Goal: Transaction & Acquisition: Purchase product/service

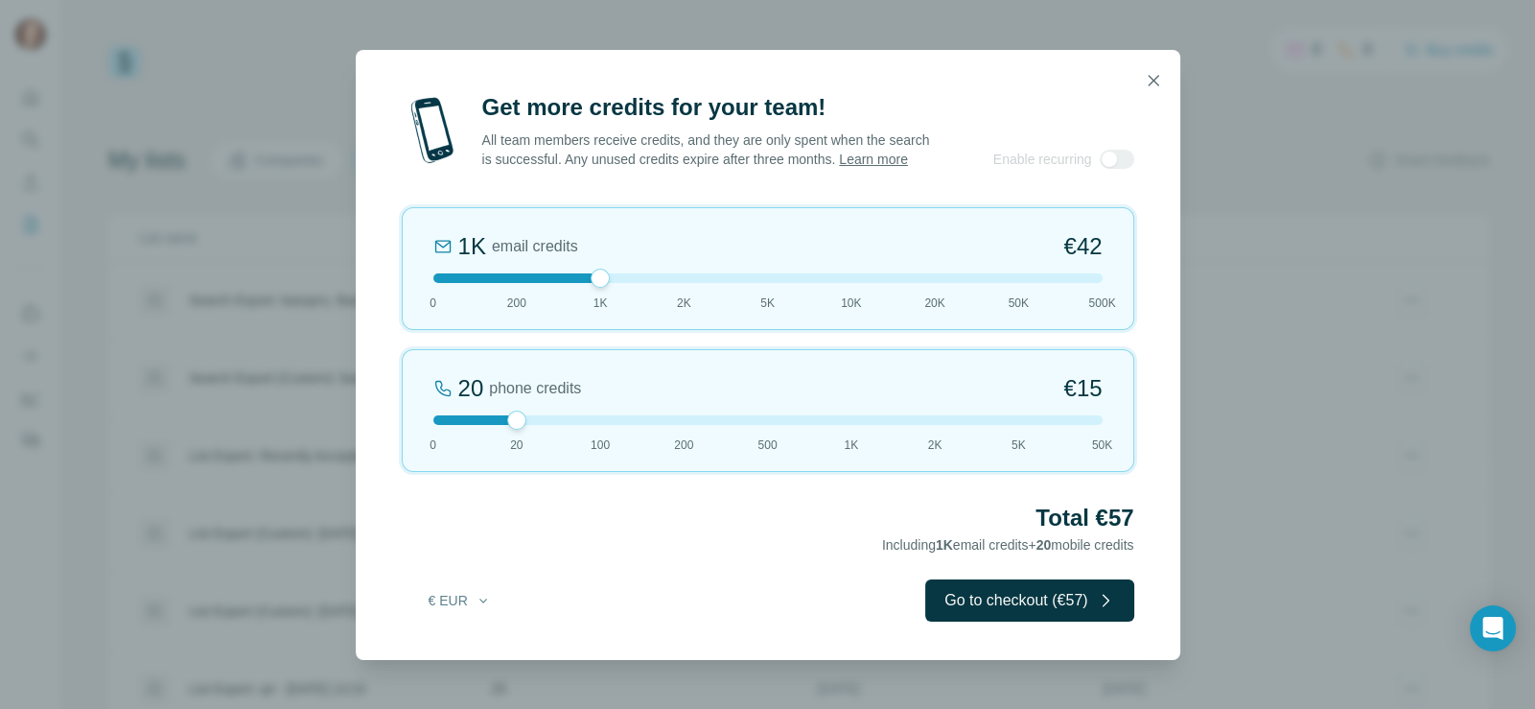
drag, startPoint x: 518, startPoint y: 287, endPoint x: 627, endPoint y: 294, distance: 109.6
click at [627, 294] on div "1K email credits €42 0 200 1K 2K 5K 10K 20K 50K 500K" at bounding box center [768, 268] width 733 height 123
drag, startPoint x: 510, startPoint y: 432, endPoint x: 458, endPoint y: 414, distance: 54.6
click at [458, 414] on div "0 phone credits €0 [PHONE_NUMBER] 1K 2K 5K 50K" at bounding box center [768, 410] width 733 height 123
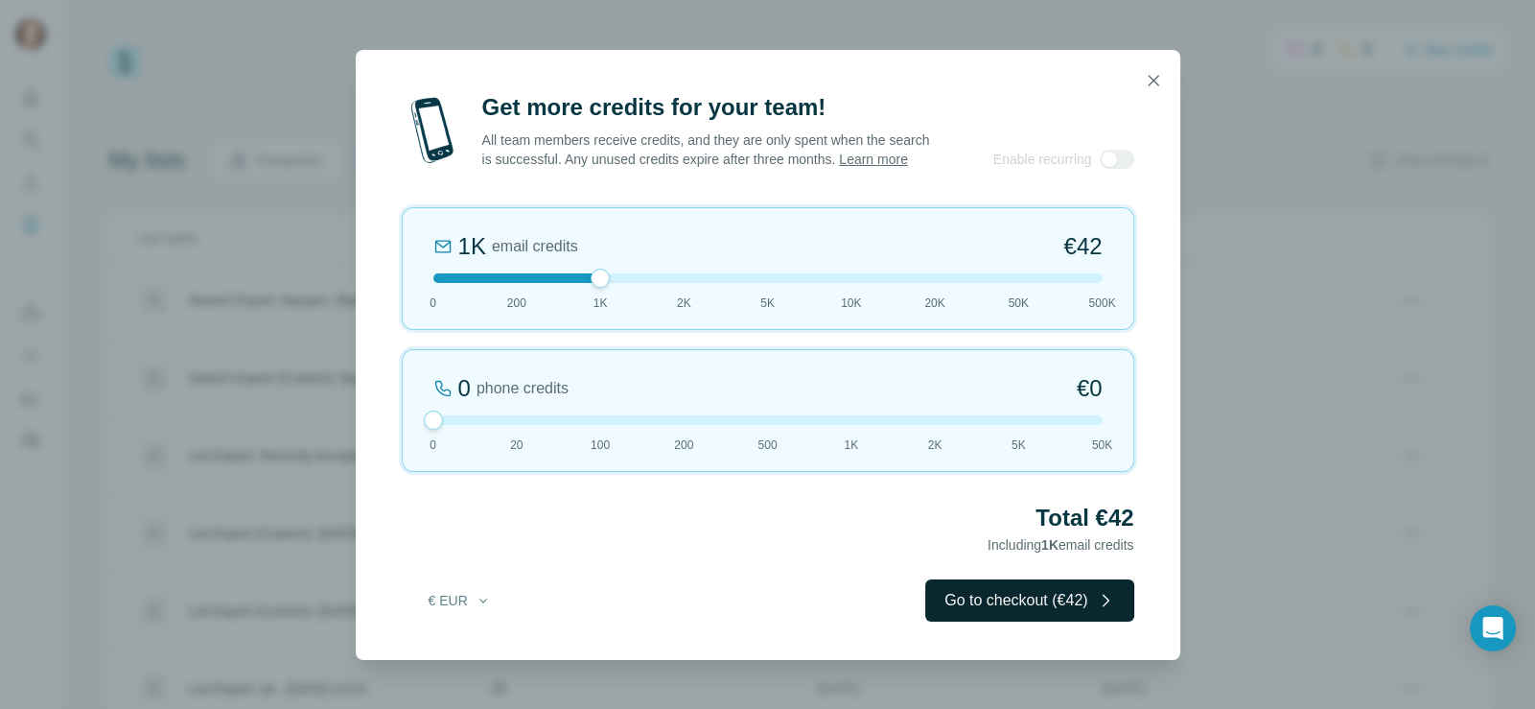
click at [1014, 610] on button "Go to checkout (€42)" at bounding box center [1029, 600] width 208 height 42
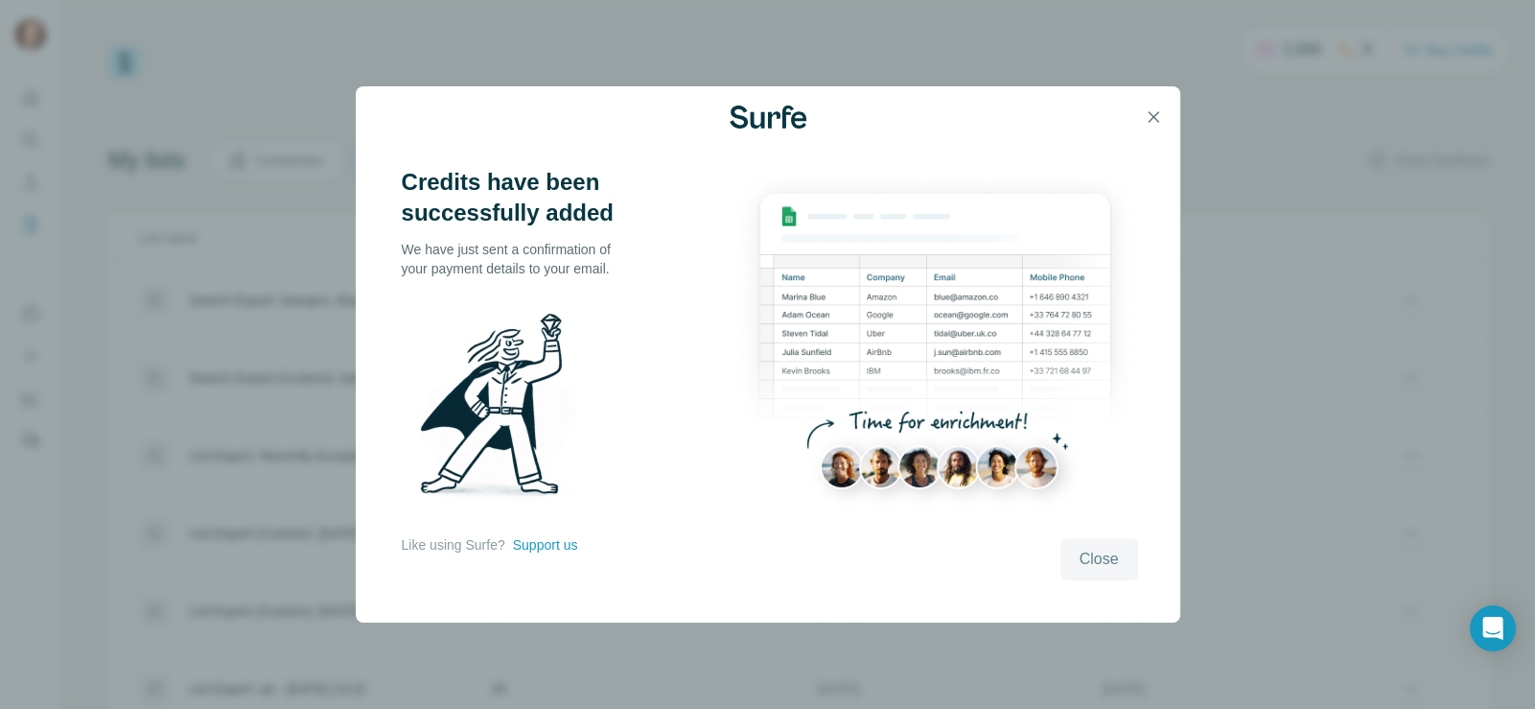
click at [1092, 550] on span "Close" at bounding box center [1099, 559] width 39 height 23
